Goal: Entertainment & Leisure: Consume media (video, audio)

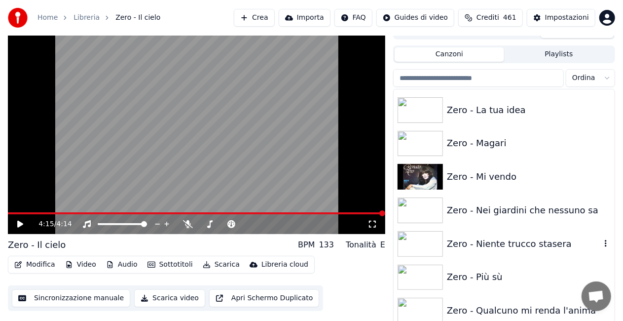
scroll to position [14008, 0]
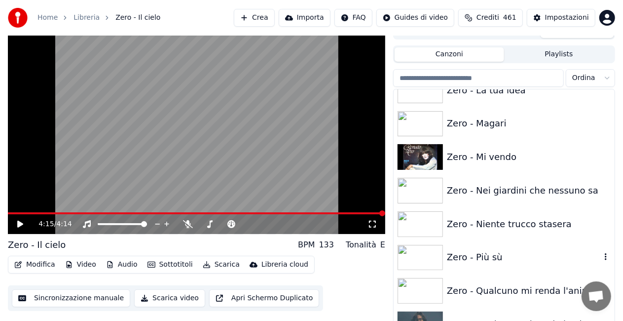
click at [503, 250] on div "Zero - Più sù" at bounding box center [504, 258] width 221 height 34
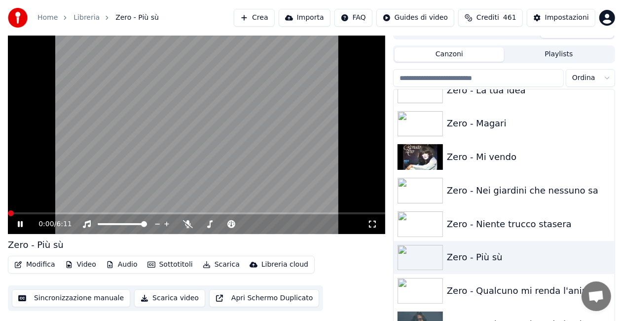
click at [372, 226] on icon at bounding box center [373, 224] width 10 height 8
click at [18, 222] on icon at bounding box center [20, 224] width 6 height 7
click at [370, 223] on icon at bounding box center [372, 224] width 7 height 7
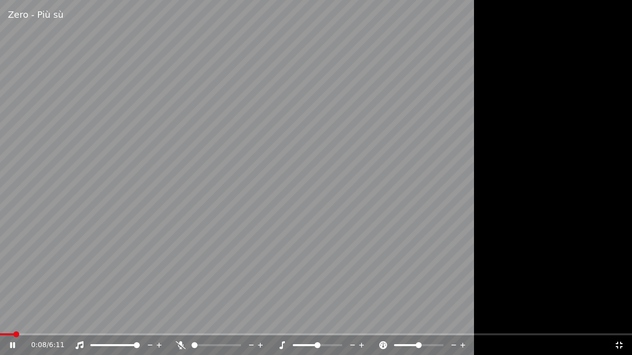
click at [14, 320] on span at bounding box center [7, 335] width 14 height 2
click at [9, 320] on div "1:12 / 6:11" at bounding box center [316, 346] width 632 height 20
click at [8, 320] on video at bounding box center [316, 177] width 632 height 355
click at [9, 320] on div "1:13 / 6:11" at bounding box center [316, 346] width 632 height 20
click at [10, 320] on span at bounding box center [62, 335] width 124 height 2
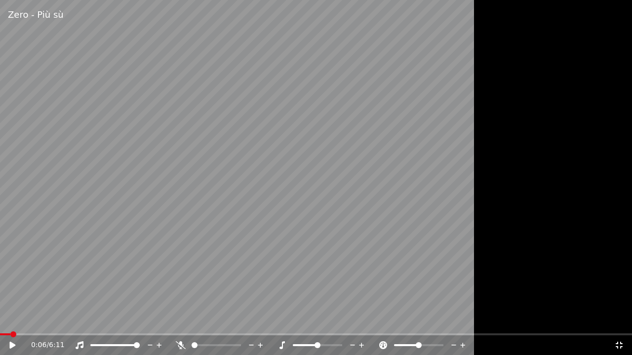
click at [9, 320] on icon at bounding box center [19, 345] width 23 height 8
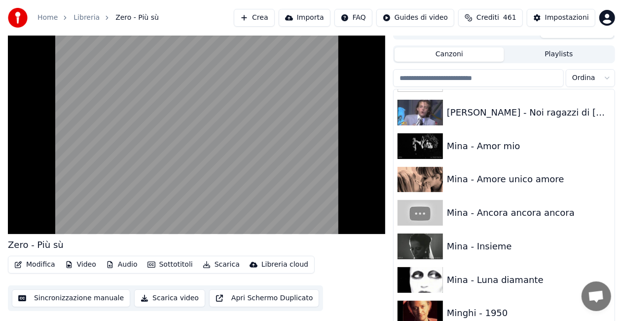
scroll to position [7467, 0]
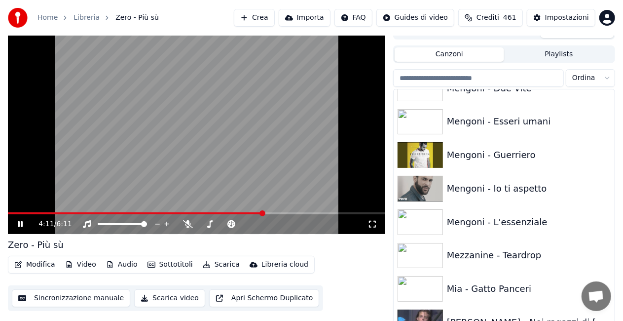
click at [149, 144] on video at bounding box center [196, 128] width 377 height 212
click at [11, 213] on span at bounding box center [9, 213] width 3 height 2
click at [15, 224] on div "0:03 / 6:11" at bounding box center [197, 224] width 370 height 10
click at [21, 227] on icon at bounding box center [27, 224] width 23 height 8
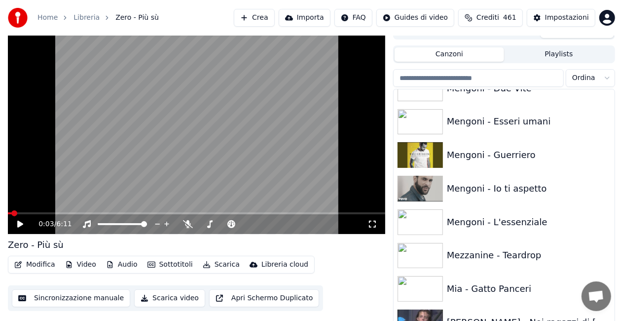
click at [21, 227] on icon at bounding box center [27, 224] width 23 height 8
drag, startPoint x: 369, startPoint y: 223, endPoint x: 370, endPoint y: 233, distance: 10.9
click at [370, 223] on icon at bounding box center [372, 224] width 7 height 7
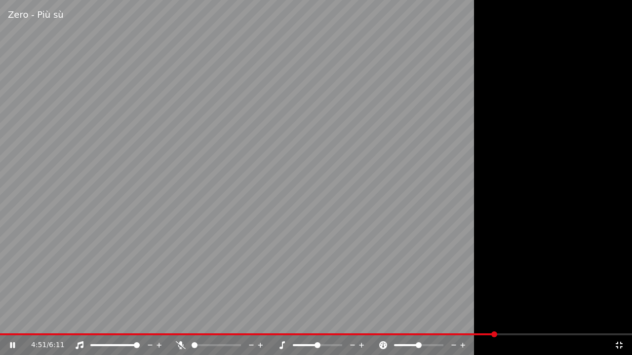
click at [127, 241] on video at bounding box center [316, 177] width 632 height 355
click at [2, 320] on span at bounding box center [248, 335] width 496 height 2
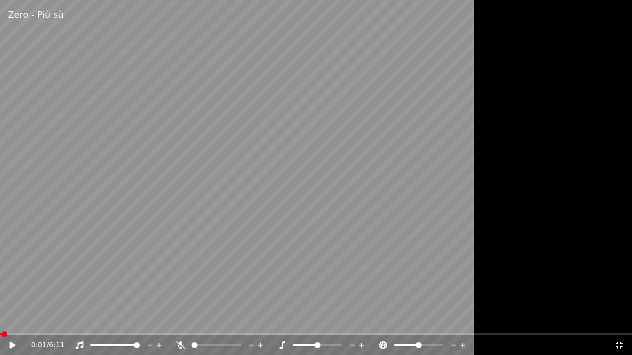
click at [12, 320] on icon at bounding box center [19, 345] width 23 height 8
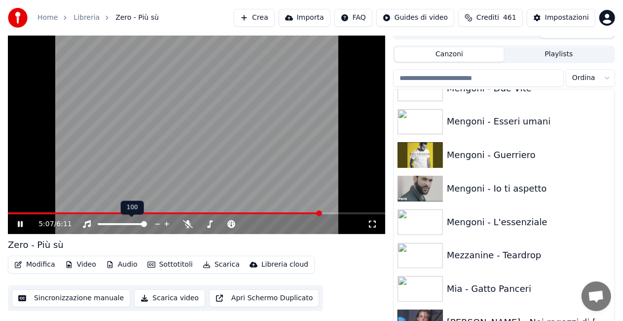
click at [153, 145] on video at bounding box center [196, 128] width 377 height 212
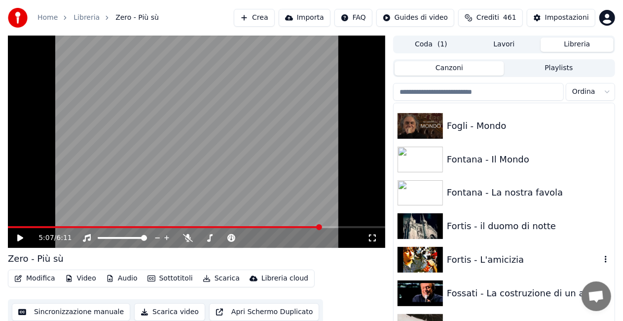
scroll to position [4950, 0]
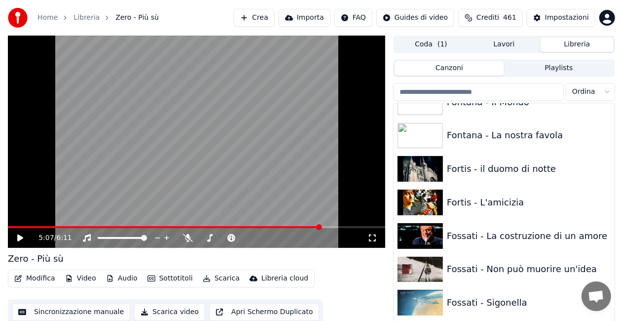
click at [373, 235] on icon at bounding box center [373, 238] width 10 height 8
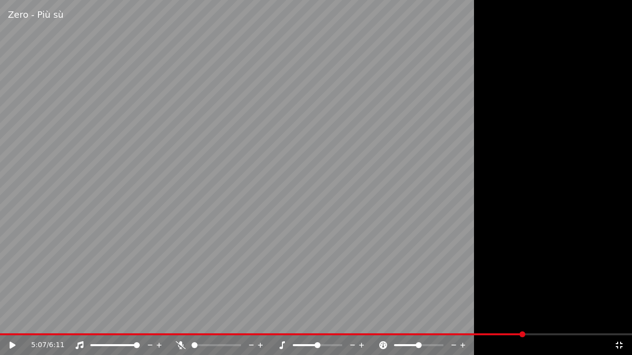
click at [617, 320] on icon at bounding box center [619, 345] width 10 height 8
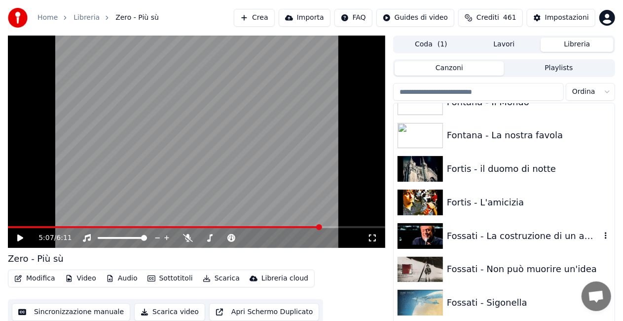
click at [522, 235] on div "Fossati - La costruzione di un amore" at bounding box center [524, 236] width 154 height 14
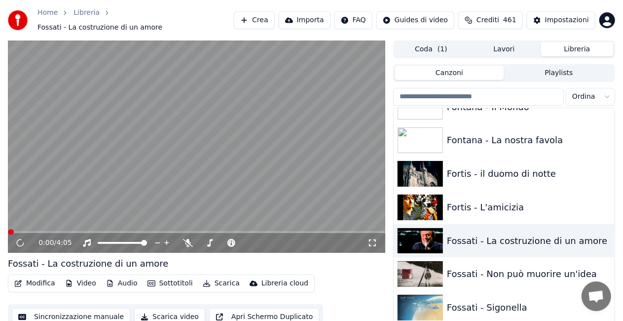
click at [374, 233] on div "0:00 / 4:05" at bounding box center [196, 243] width 377 height 20
click at [373, 239] on icon at bounding box center [373, 243] width 10 height 8
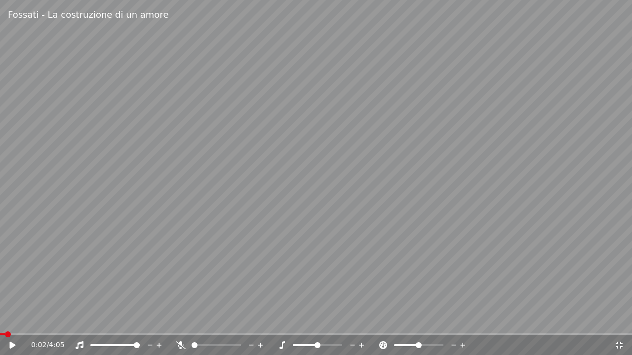
click at [4, 320] on span at bounding box center [2, 335] width 5 height 2
click at [17, 320] on span at bounding box center [9, 335] width 18 height 2
click at [12, 320] on icon at bounding box center [19, 345] width 23 height 8
click at [17, 320] on video at bounding box center [316, 177] width 632 height 355
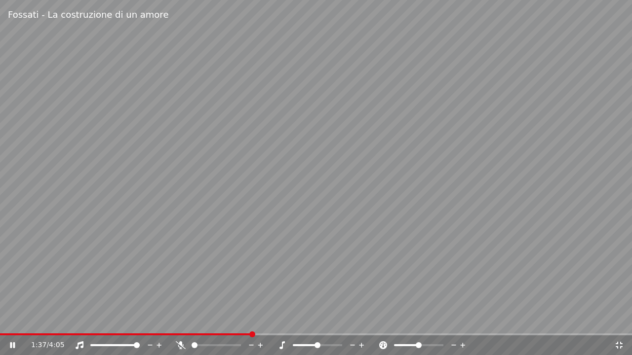
drag, startPoint x: 246, startPoint y: 331, endPoint x: 186, endPoint y: 333, distance: 60.2
click at [185, 320] on video at bounding box center [316, 177] width 632 height 355
drag, startPoint x: 256, startPoint y: 338, endPoint x: 240, endPoint y: 332, distance: 16.8
click at [240, 320] on div "Fossati - La costruzione di un amore 1:37 / 4:05" at bounding box center [316, 177] width 632 height 355
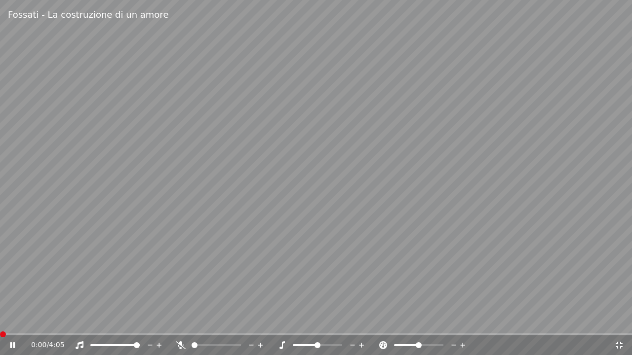
click at [0, 320] on span at bounding box center [3, 335] width 6 height 6
click at [15, 320] on icon at bounding box center [19, 345] width 23 height 8
drag, startPoint x: 15, startPoint y: 337, endPoint x: 6, endPoint y: 338, distance: 8.9
click at [6, 320] on div "0:03 / 4:05" at bounding box center [316, 346] width 632 height 20
click at [0, 320] on span at bounding box center [3, 335] width 6 height 6
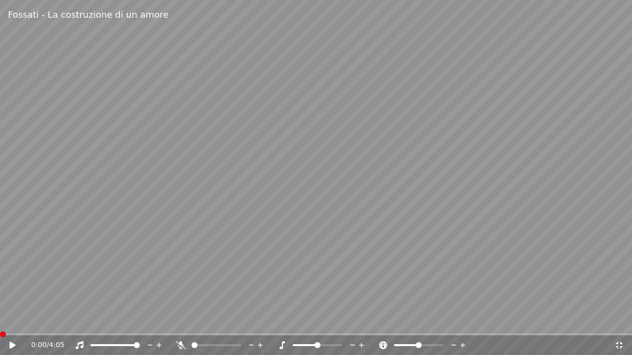
click at [13, 320] on icon at bounding box center [19, 345] width 23 height 8
click at [10, 320] on span at bounding box center [5, 335] width 10 height 2
click at [0, 320] on span at bounding box center [3, 335] width 6 height 6
drag, startPoint x: 12, startPoint y: 344, endPoint x: 2, endPoint y: 343, distance: 10.0
click at [10, 320] on icon at bounding box center [12, 345] width 6 height 7
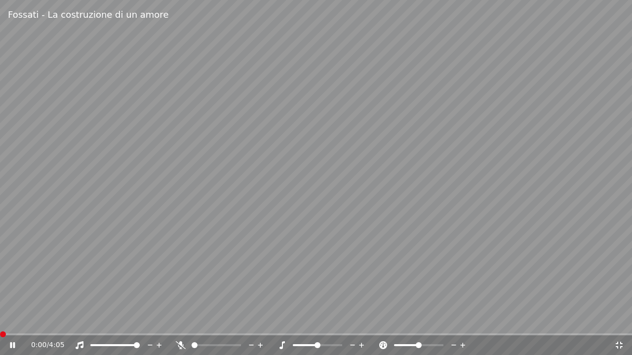
click at [0, 320] on span at bounding box center [0, 335] width 0 height 2
click at [10, 320] on div "Fossati - La costruzione di un amore 1:18 / 4:05" at bounding box center [316, 177] width 632 height 355
click at [10, 320] on span at bounding box center [5, 335] width 10 height 2
click at [0, 320] on span at bounding box center [0, 335] width 0 height 2
